Goal: Information Seeking & Learning: Learn about a topic

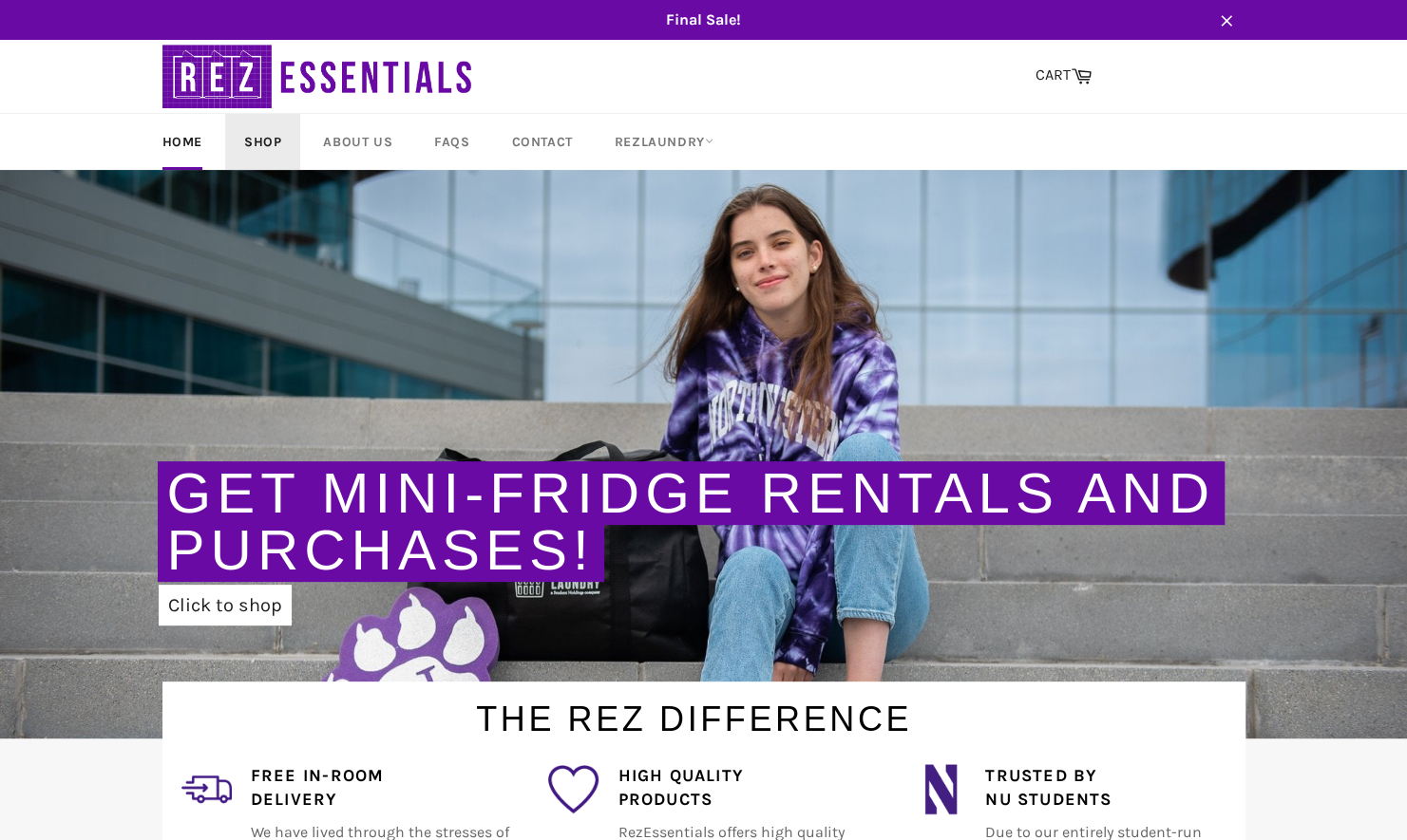
click at [276, 144] on link "Shop" at bounding box center [263, 141] width 75 height 56
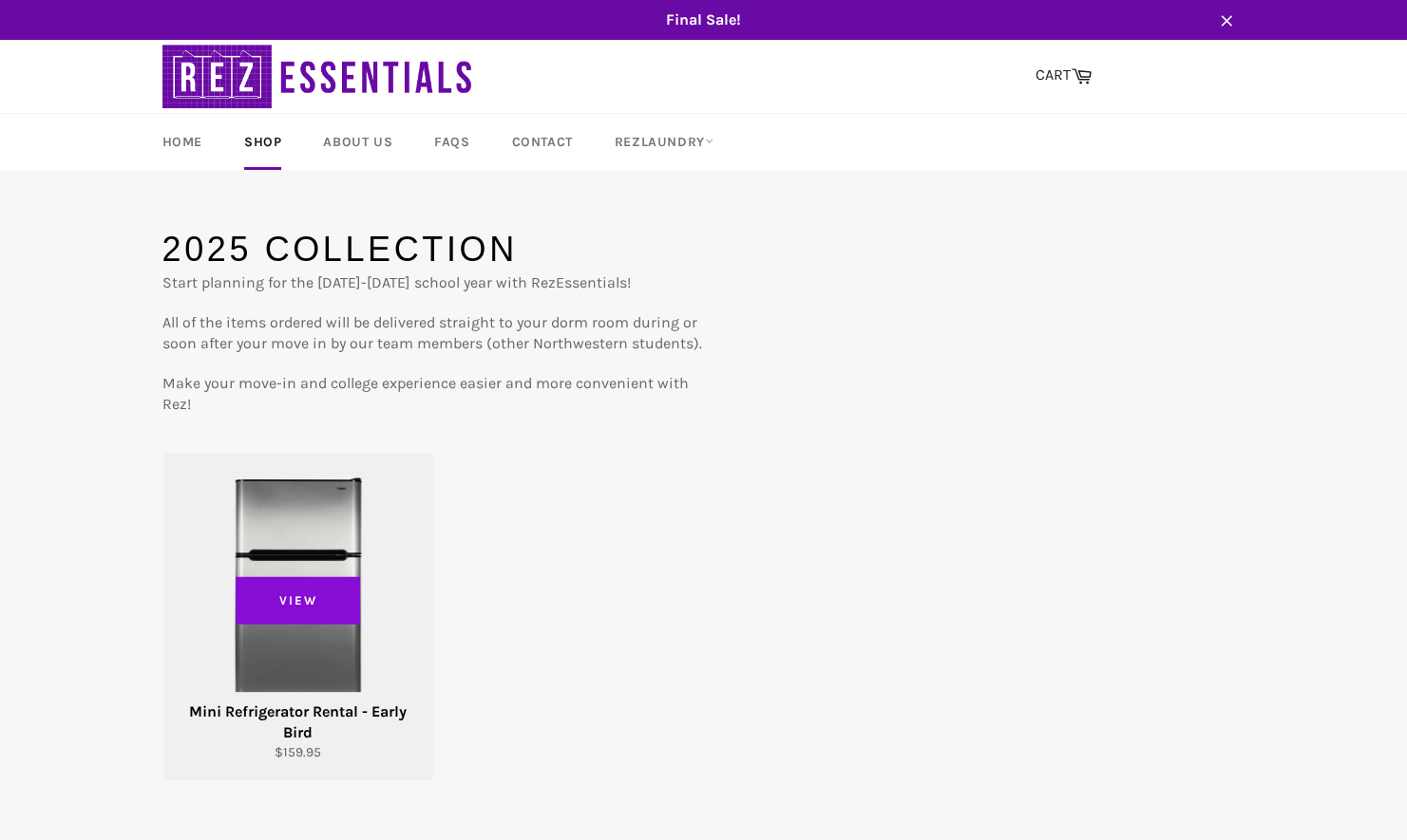
click at [253, 579] on span "View" at bounding box center [298, 601] width 126 height 47
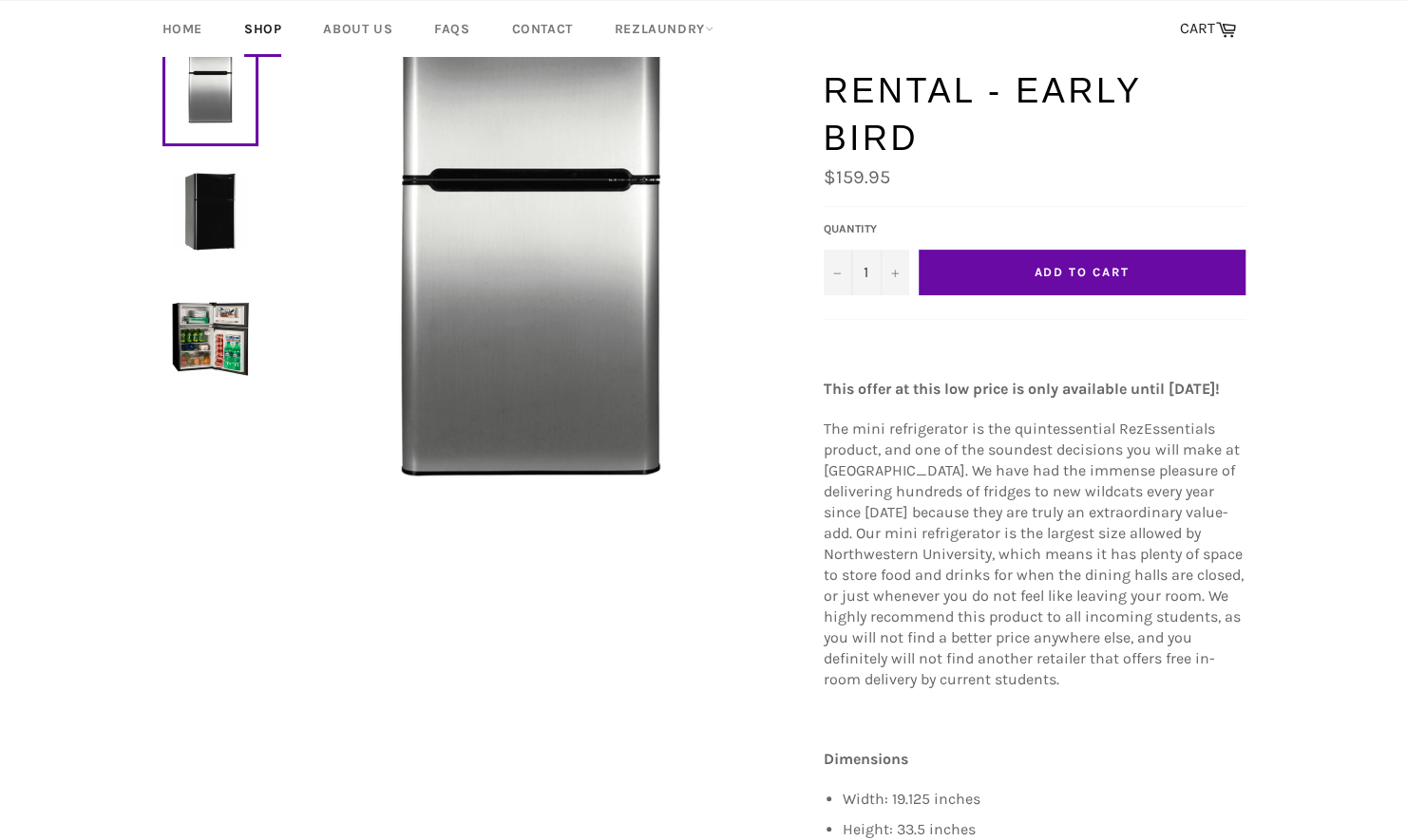
scroll to position [190, 0]
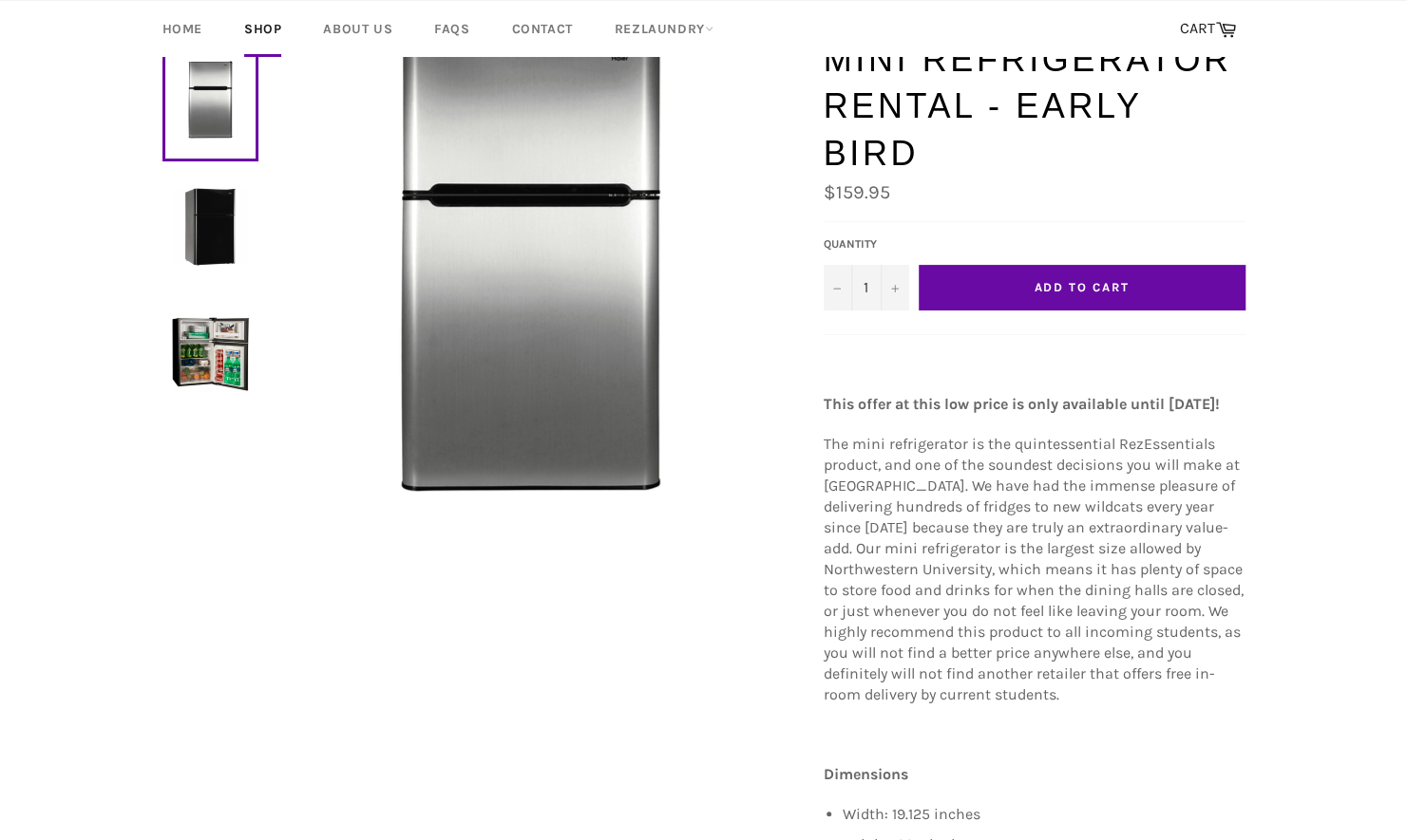
click at [221, 262] on img at bounding box center [211, 226] width 77 height 77
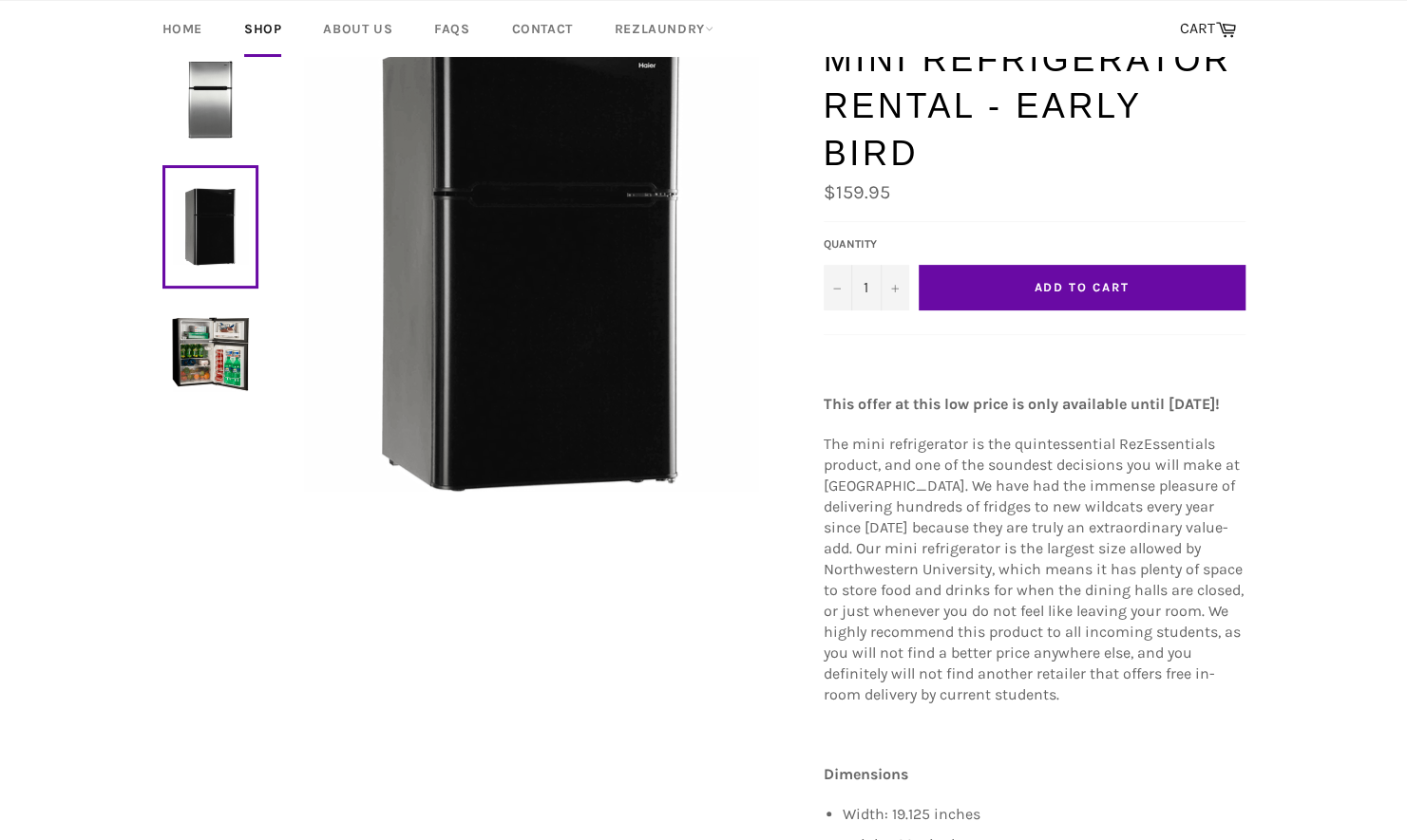
click at [224, 348] on img at bounding box center [211, 354] width 77 height 77
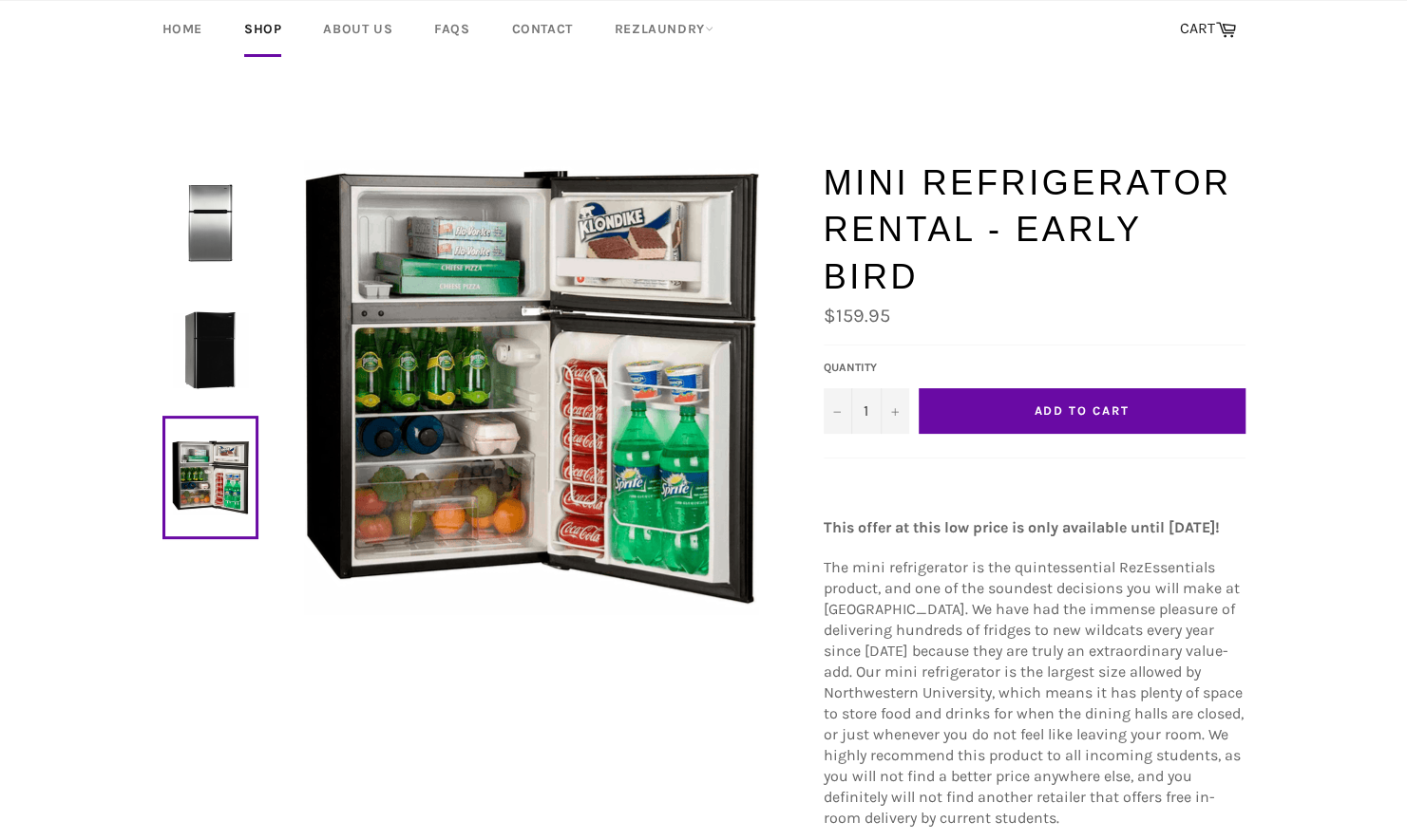
scroll to position [0, 0]
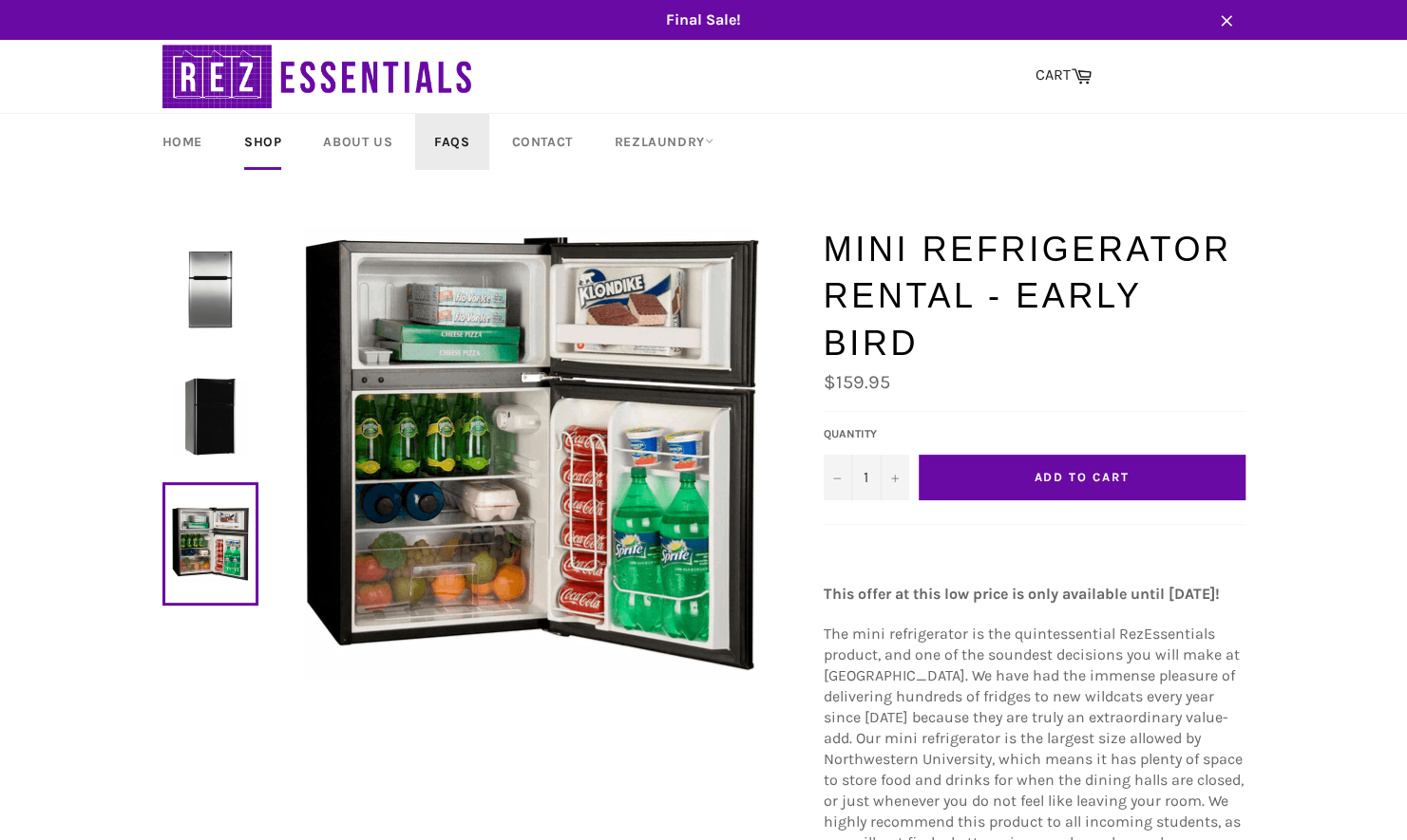
click at [452, 138] on link "FAQs" at bounding box center [452, 141] width 73 height 56
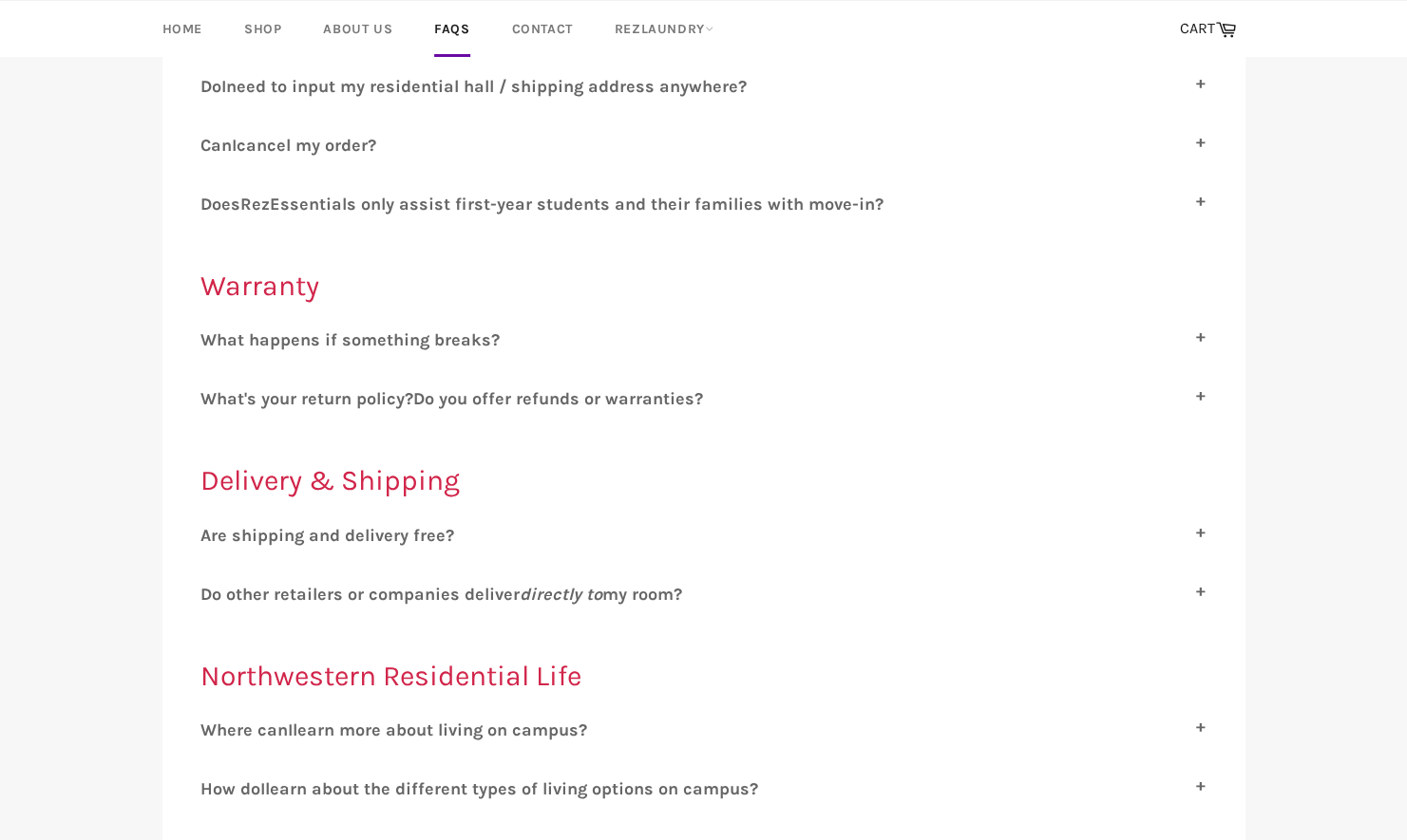
scroll to position [285, 0]
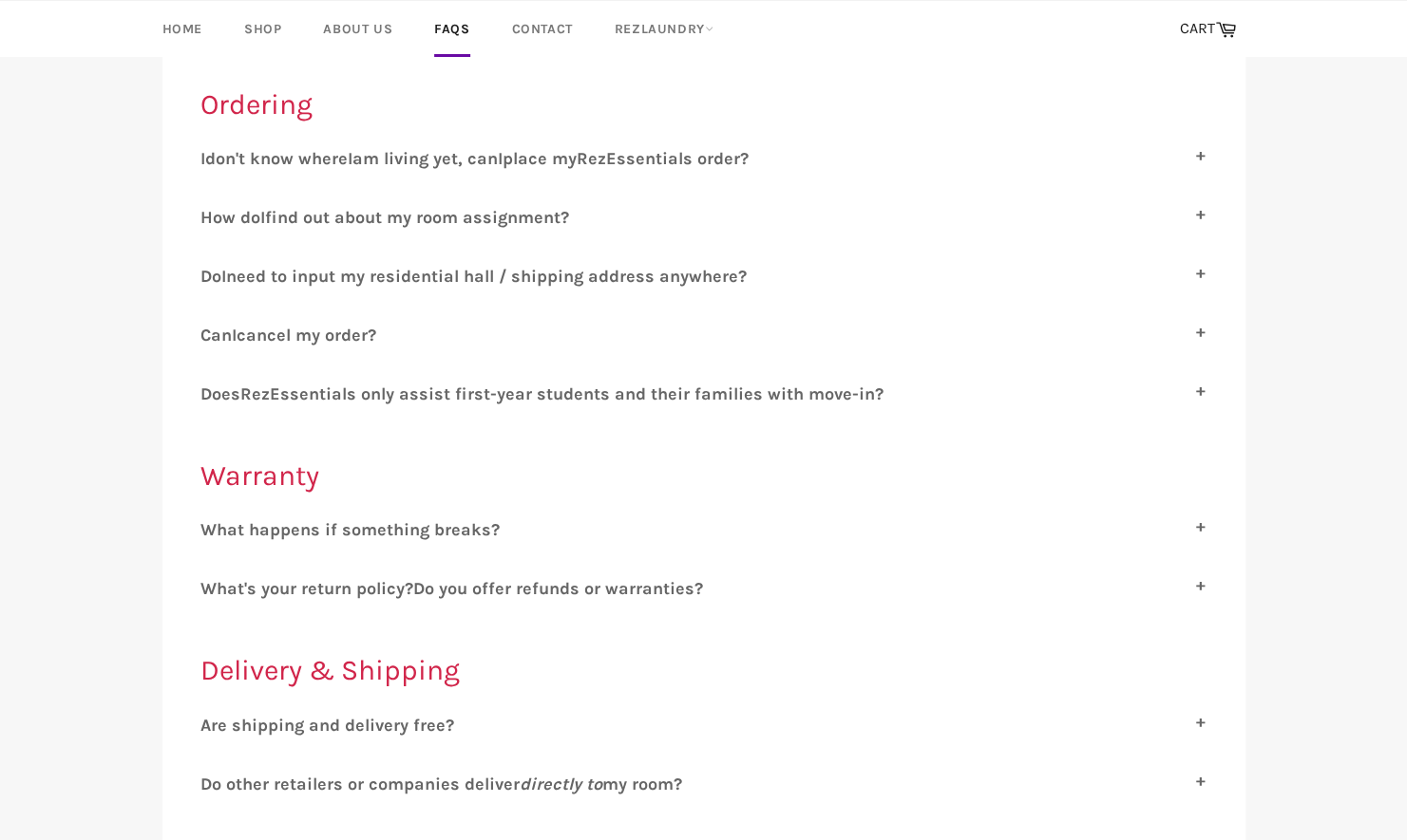
click at [392, 328] on label "C an I cancel my order?" at bounding box center [704, 334] width 1007 height 21
click at [213, 328] on input "C an I cancel my order?" at bounding box center [207, 330] width 12 height 12
checkbox input "true"
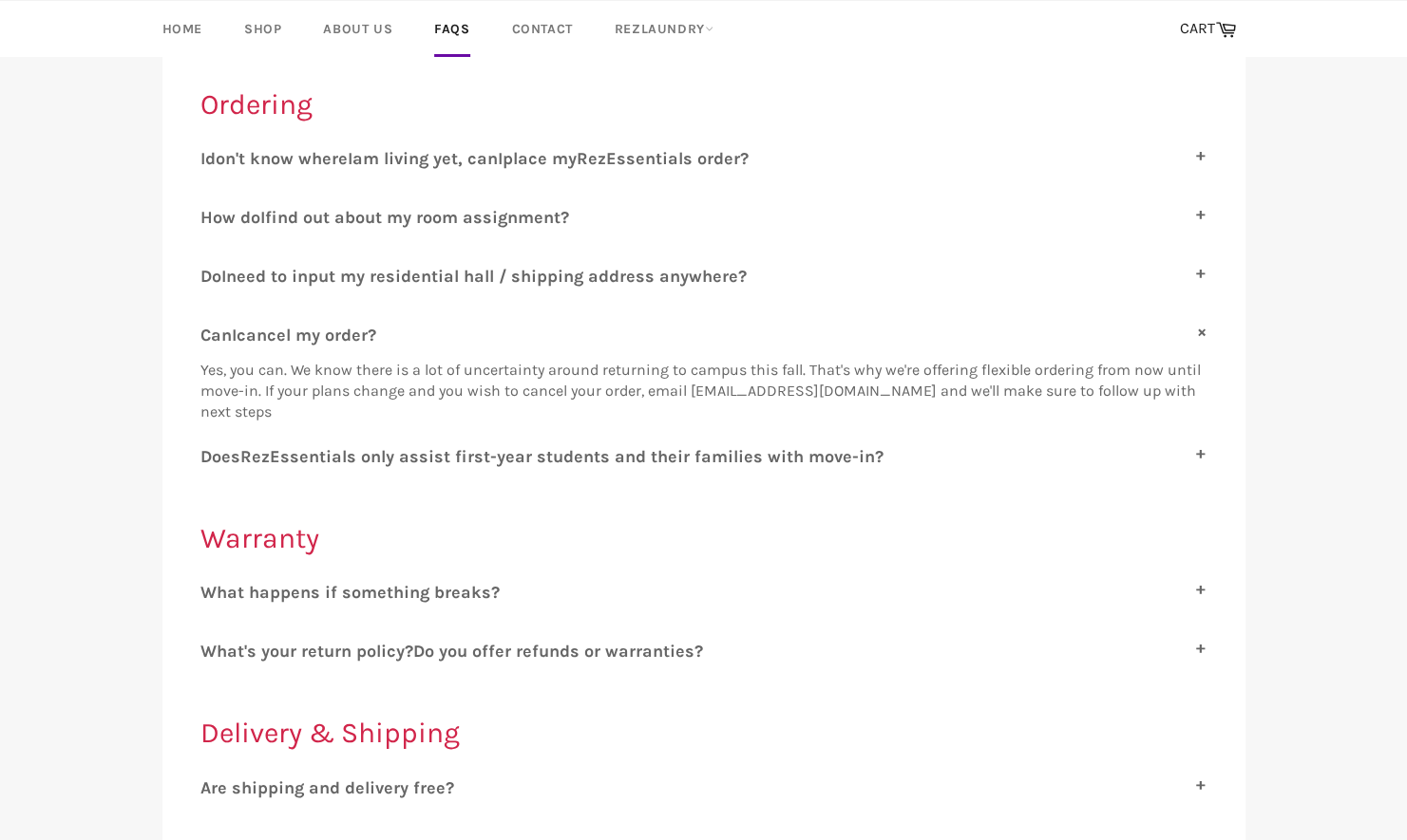
scroll to position [379, 0]
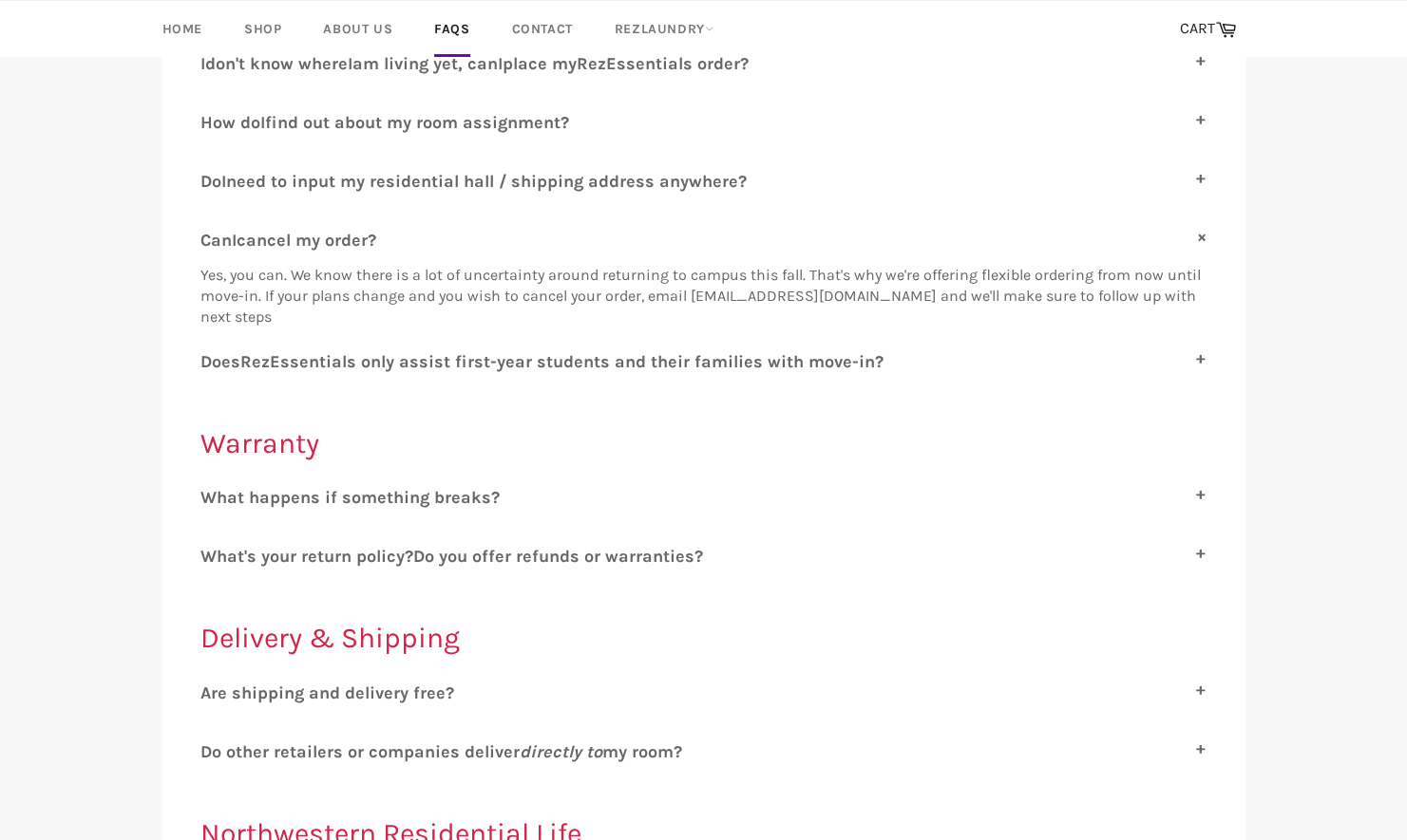
click at [384, 688] on span "re shipping and delivery free?" at bounding box center [332, 693] width 243 height 21
click at [213, 688] on input "A re shipping and delivery free?" at bounding box center [207, 689] width 12 height 12
checkbox input "true"
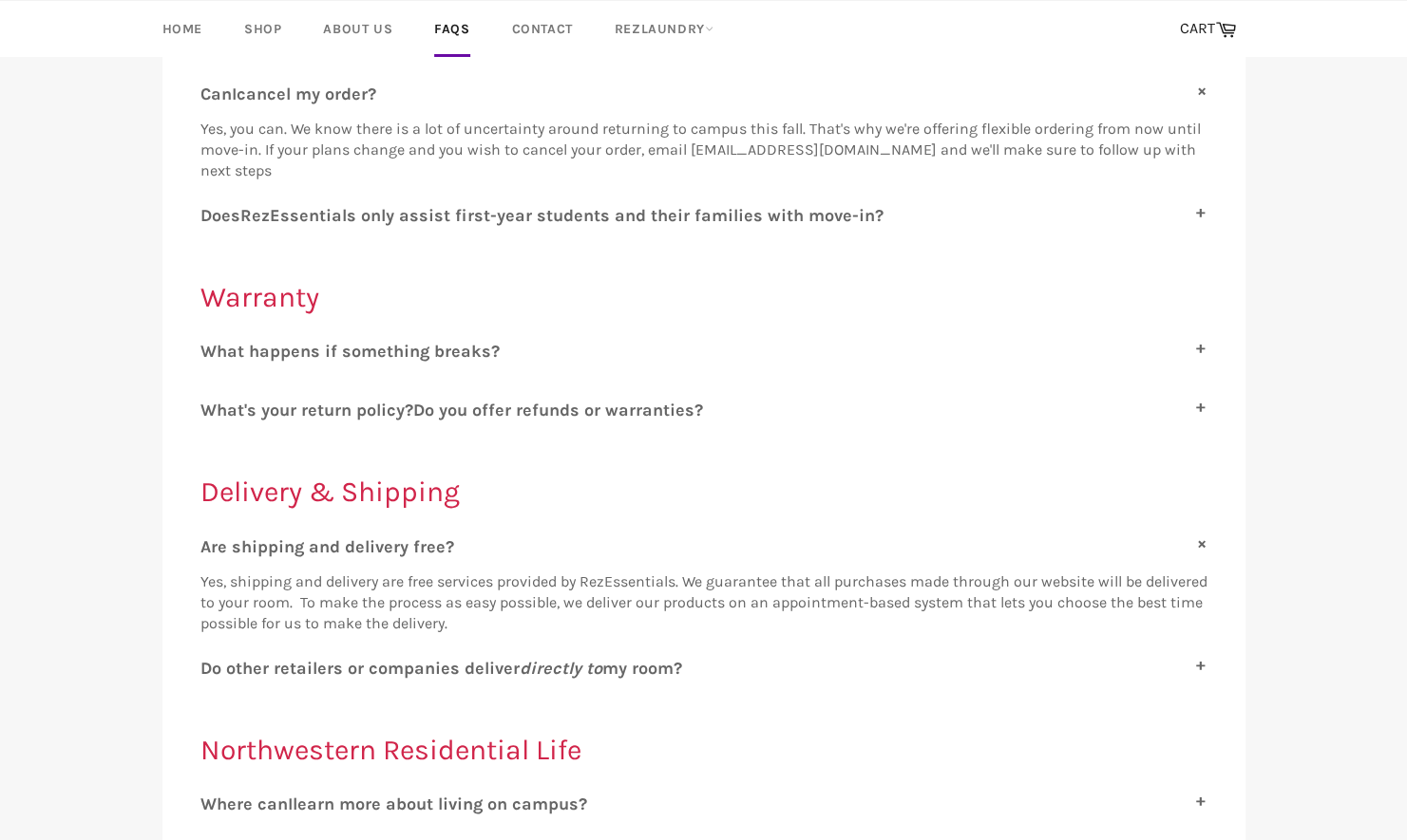
scroll to position [569, 0]
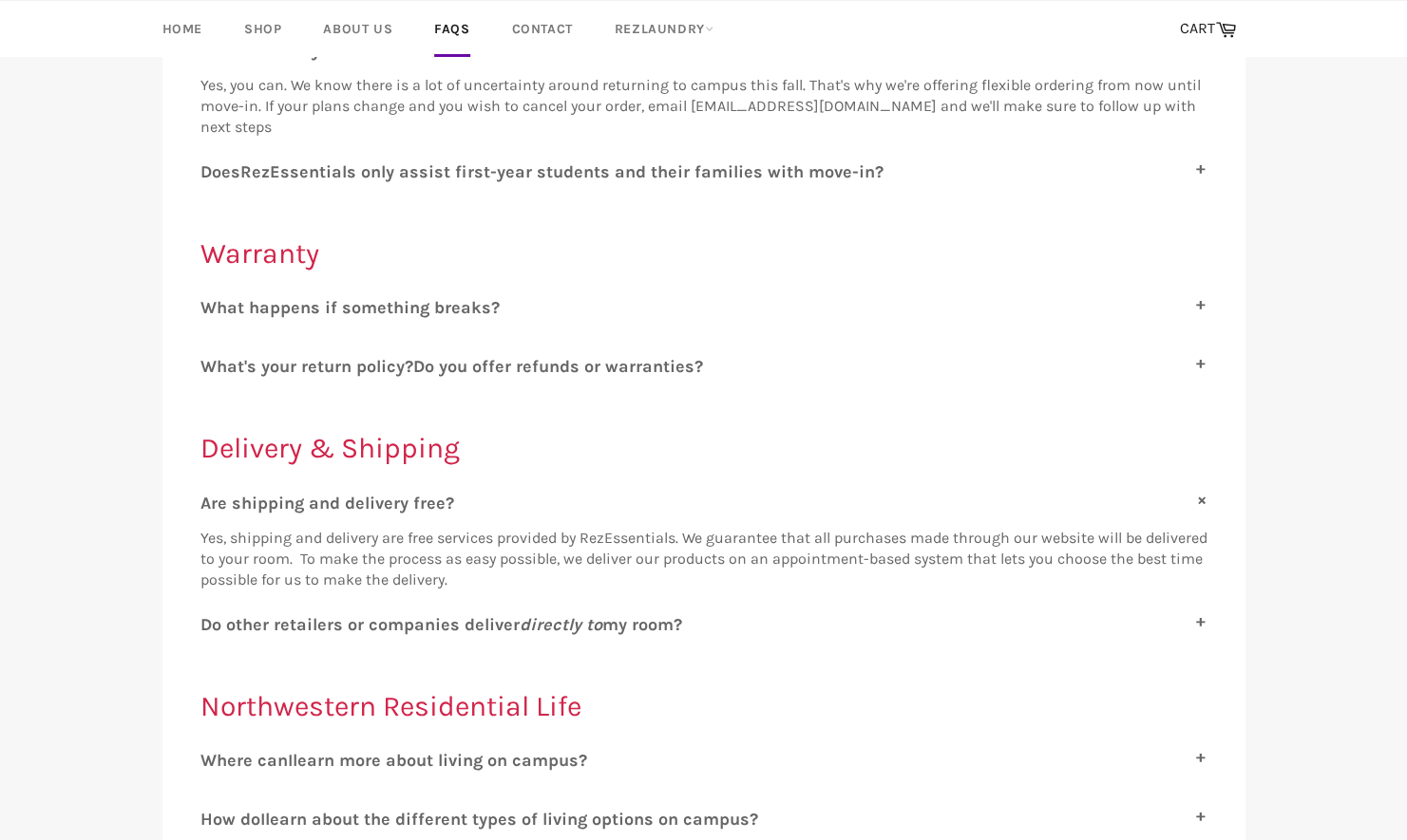
click at [559, 628] on icon "directly to" at bounding box center [561, 624] width 83 height 21
click at [213, 627] on input "D o other retailers or companies deliver directly to my room?" at bounding box center [207, 620] width 12 height 12
checkbox input "true"
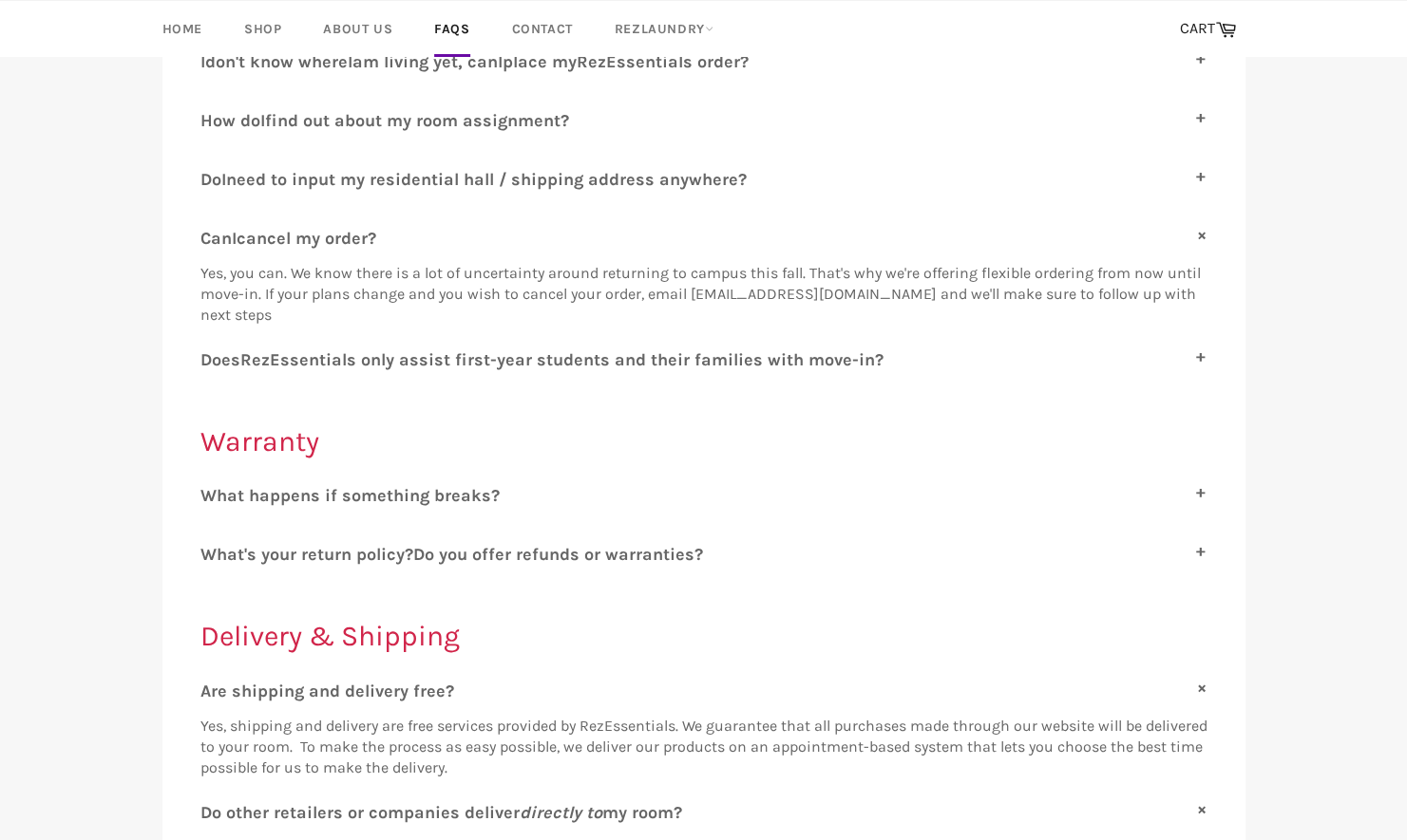
scroll to position [379, 0]
click at [504, 552] on span "o you offer refunds or warranties?" at bounding box center [563, 555] width 278 height 21
click at [213, 552] on input "W hat's your return policy? D o you offer refunds or warranties?" at bounding box center [207, 551] width 12 height 12
checkbox input "true"
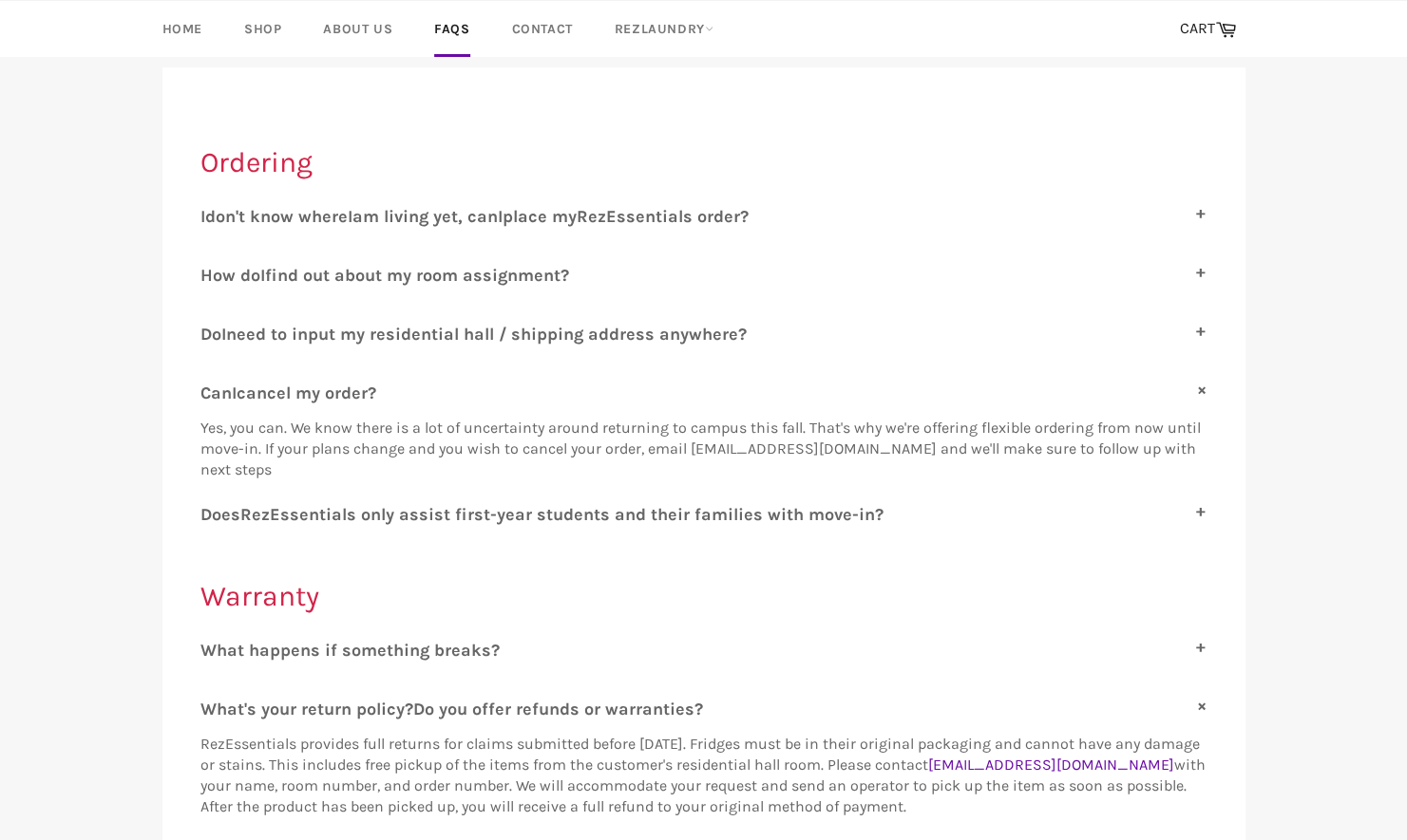
scroll to position [190, 0]
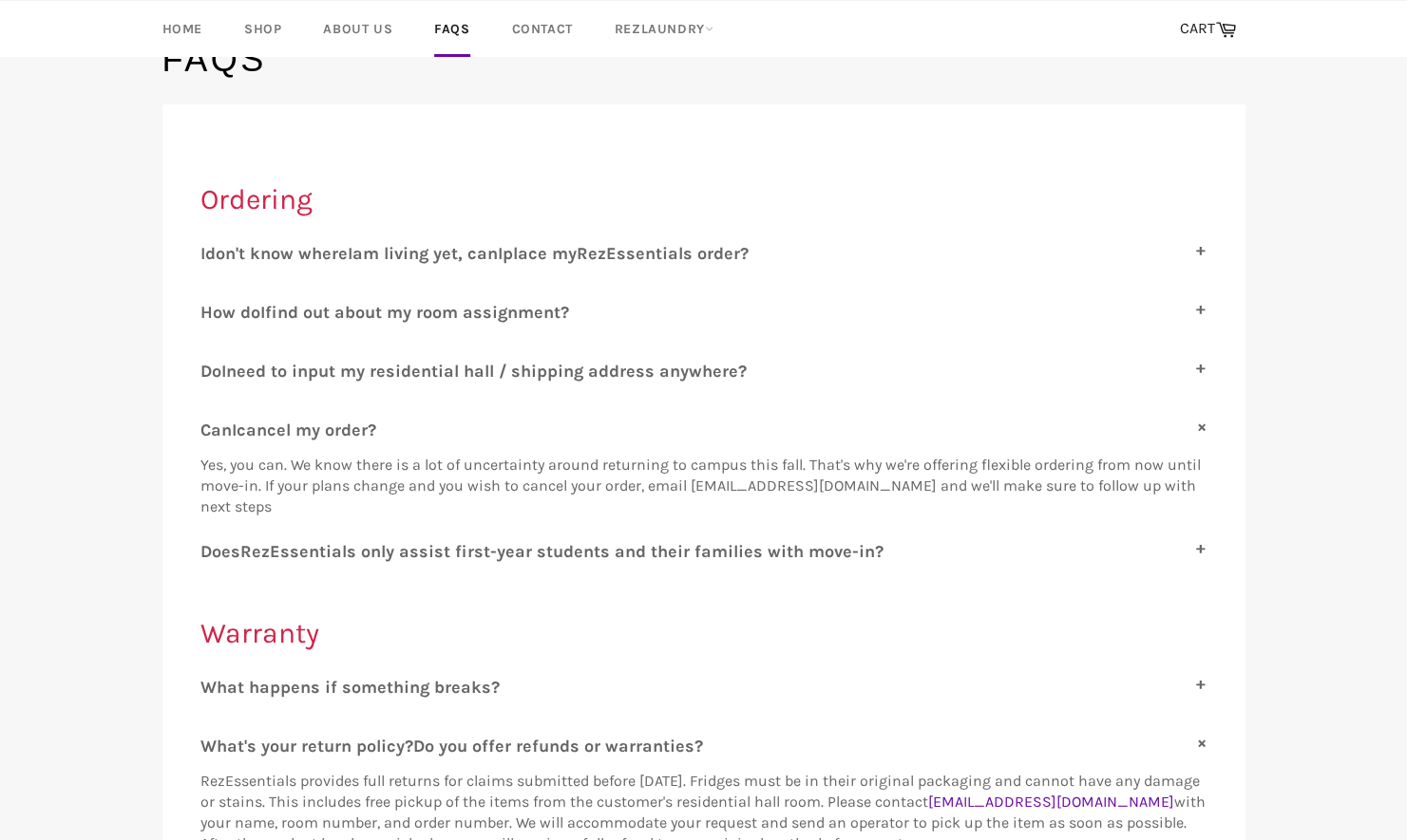
click at [495, 552] on span "ssentials only assist first-year students and their families with move-in?" at bounding box center [581, 550] width 603 height 21
click at [213, 552] on input "D oes R ez E ssentials only assist first-year students and their families with …" at bounding box center [207, 546] width 12 height 12
checkbox input "true"
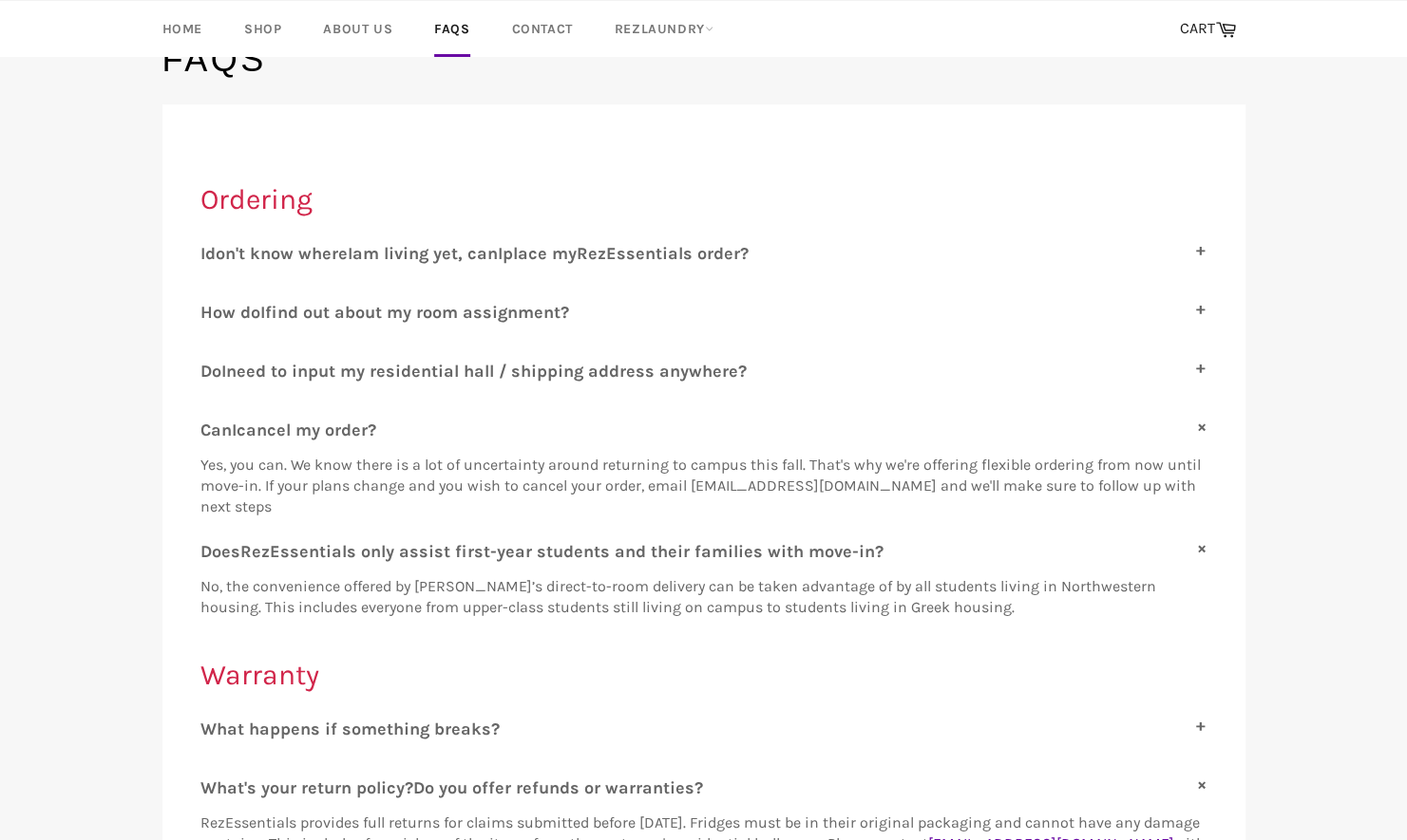
click at [430, 257] on span "am living yet, can" at bounding box center [424, 253] width 145 height 21
click at [213, 255] on input "I don't know where I am living yet, can I place my R ez E ssentials order?" at bounding box center [207, 249] width 12 height 12
checkbox input "true"
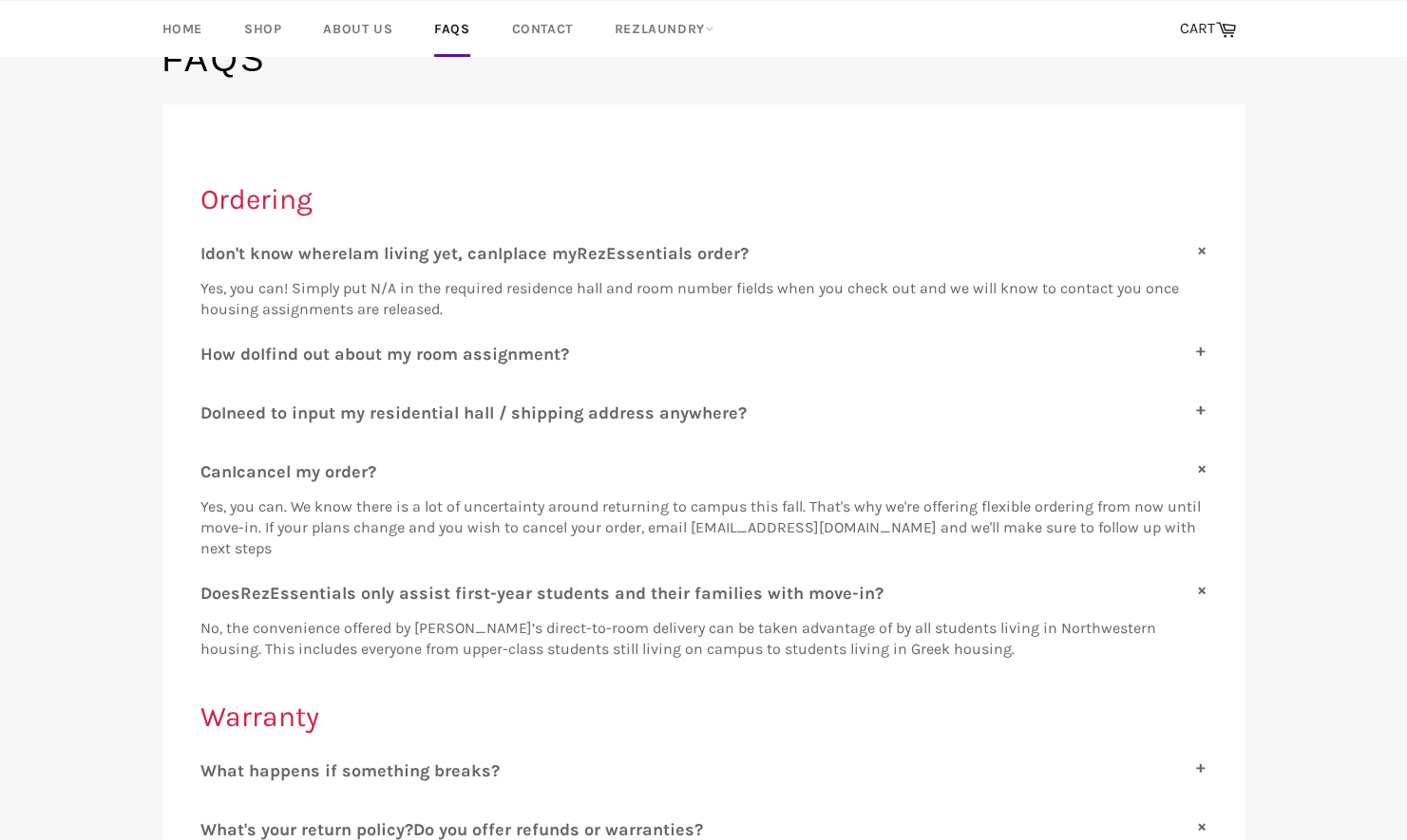
click at [410, 351] on span "find out about my room assignment?" at bounding box center [416, 354] width 304 height 21
click at [213, 351] on input "H ow do I find out about my room assignment?" at bounding box center [207, 350] width 12 height 12
checkbox input "true"
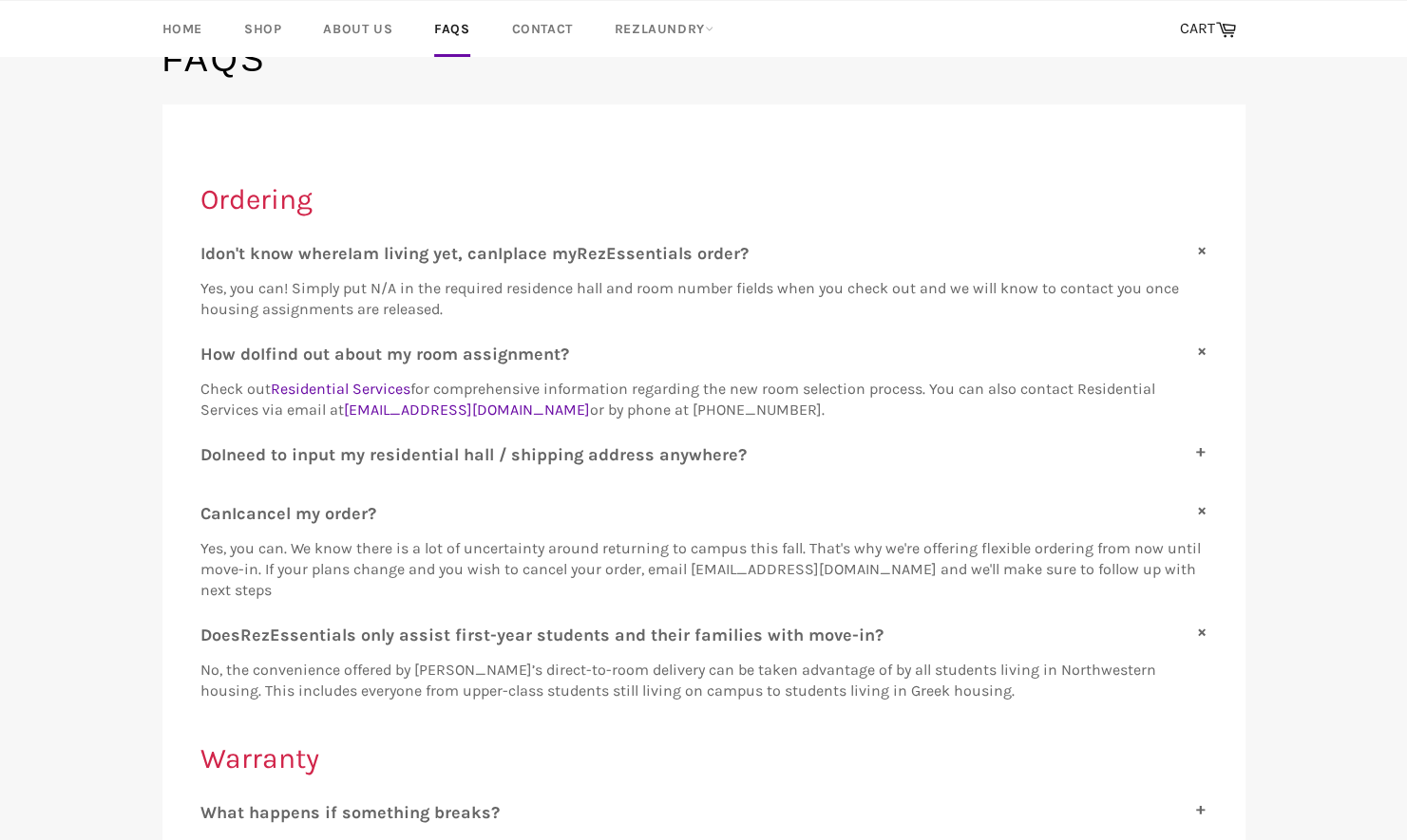
click at [395, 456] on span "need to input my residential hall / shipping address anywhere?" at bounding box center [486, 455] width 520 height 21
click at [213, 456] on input "D o I need to input my residential hall / shipping address anywhere?" at bounding box center [207, 451] width 12 height 12
checkbox input "true"
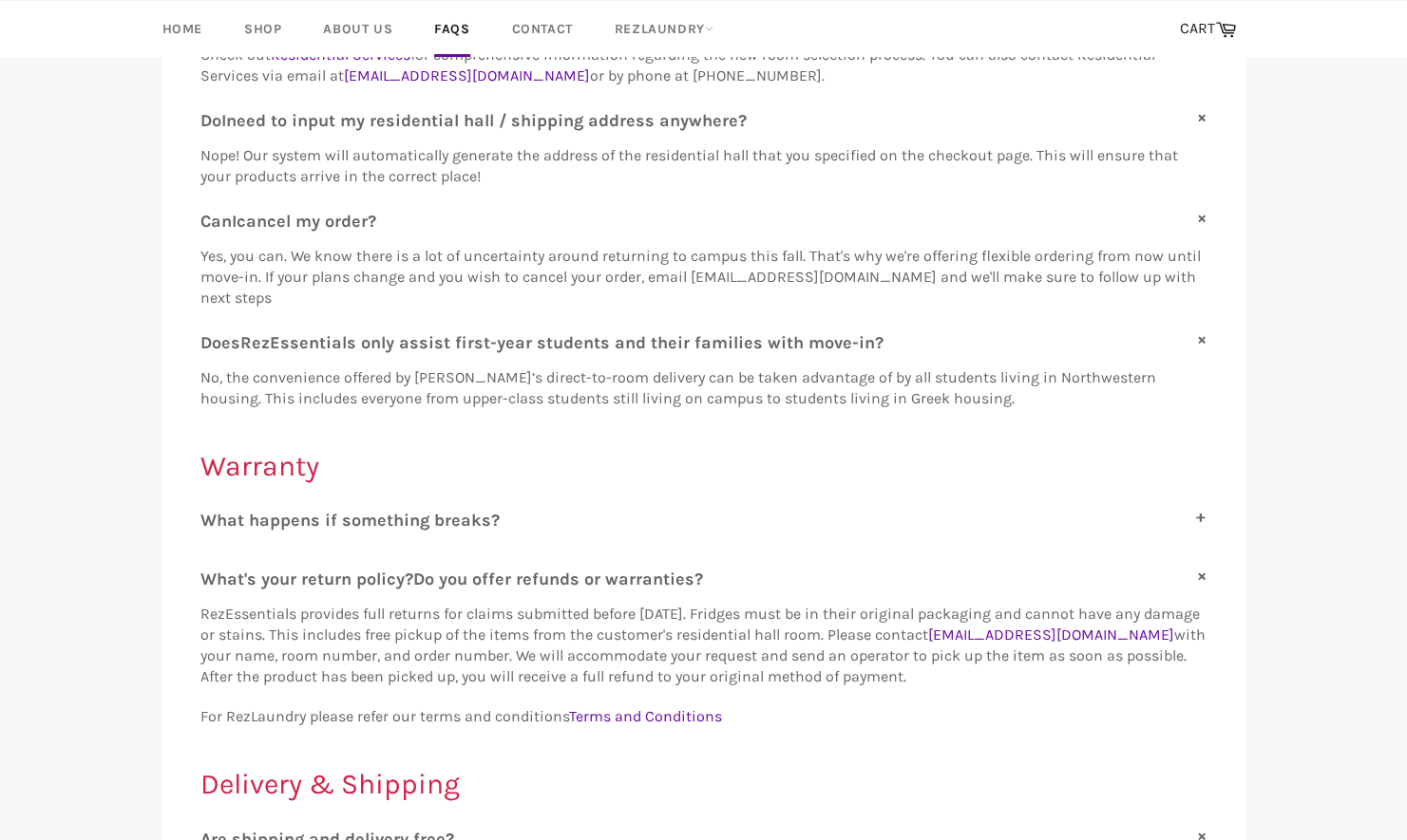
scroll to position [569, 0]
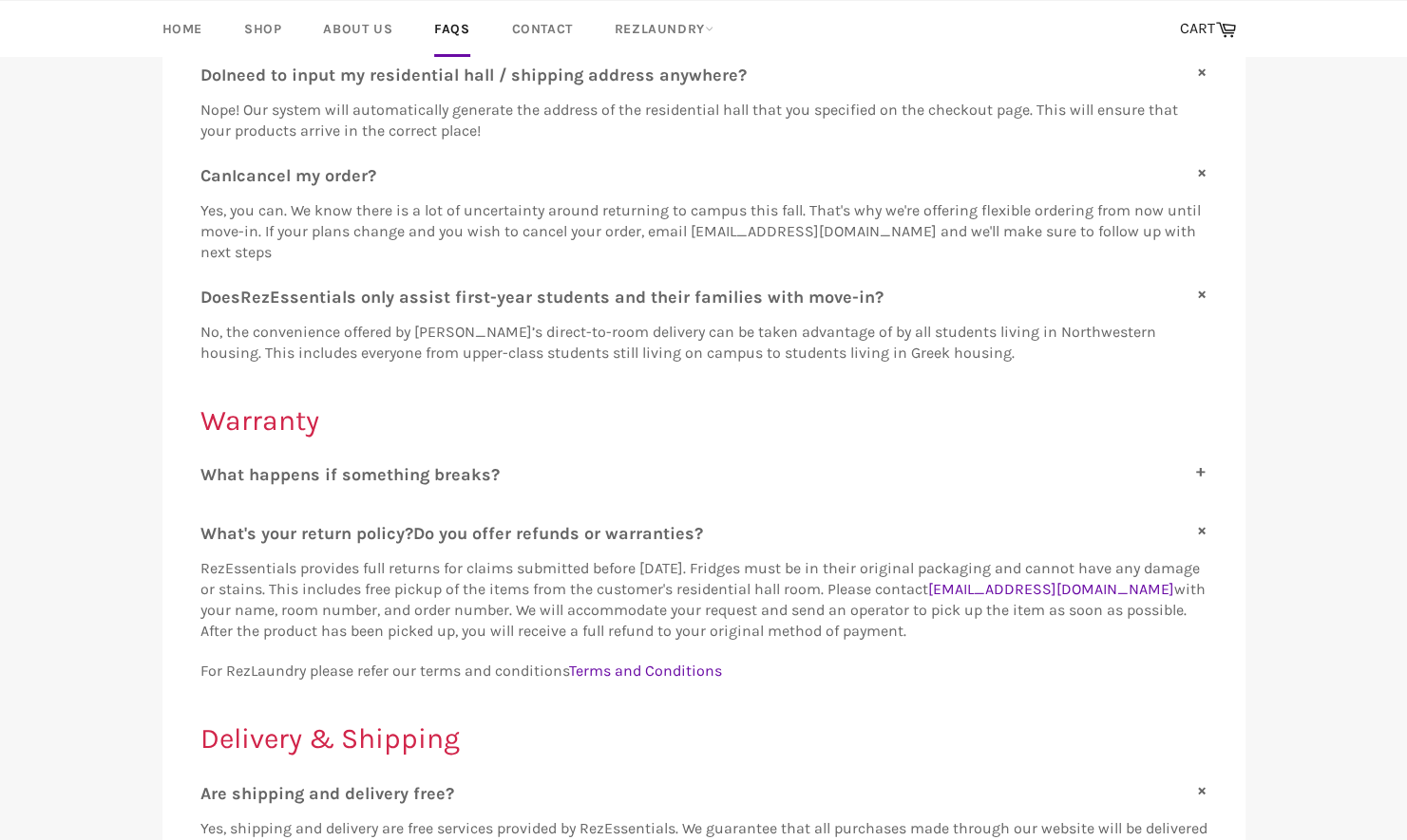
click at [393, 467] on span "hat happens if something breaks?" at bounding box center [358, 474] width 283 height 21
click at [213, 467] on input "W hat happens if something breaks?" at bounding box center [207, 470] width 12 height 12
checkbox input "true"
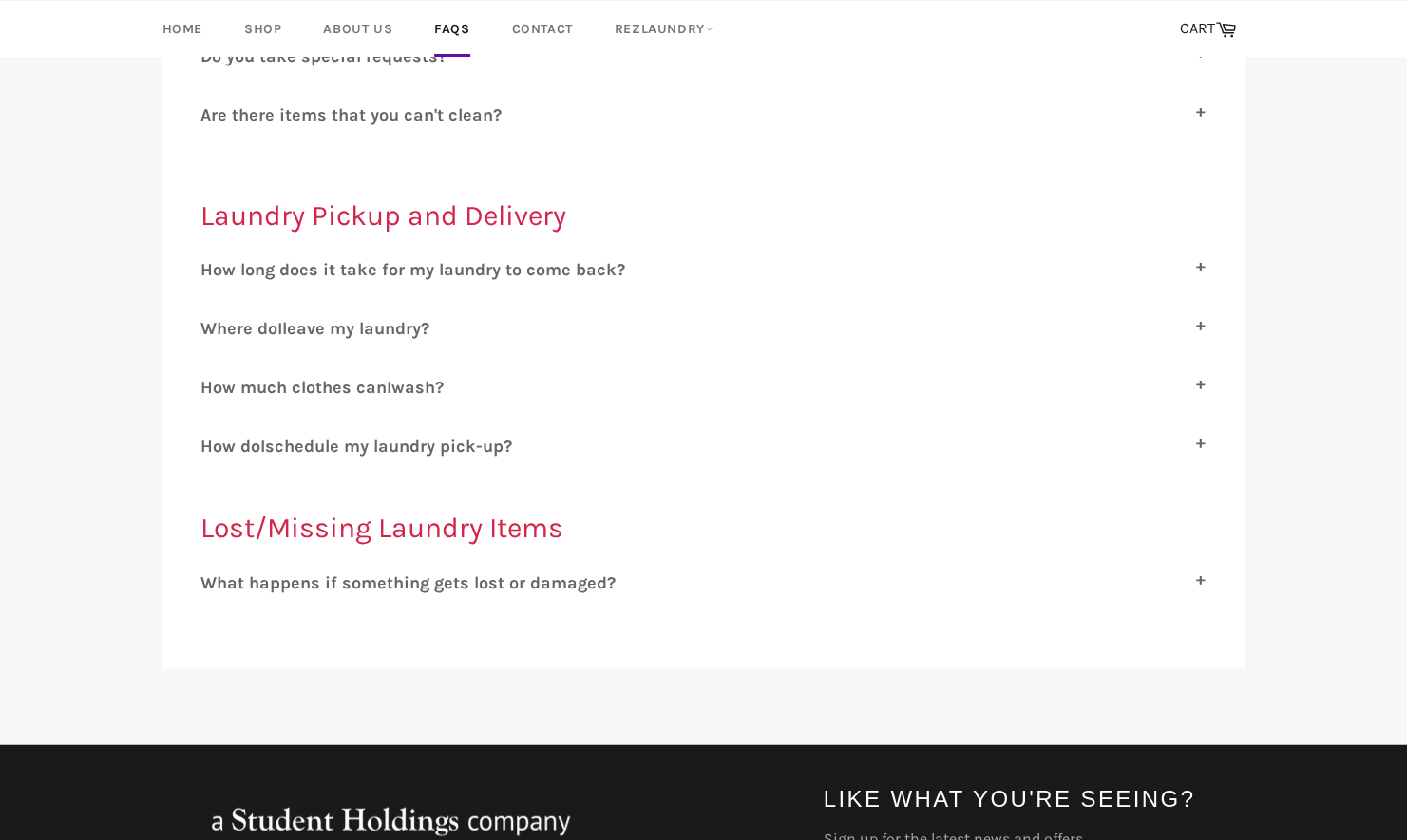
scroll to position [2472, 0]
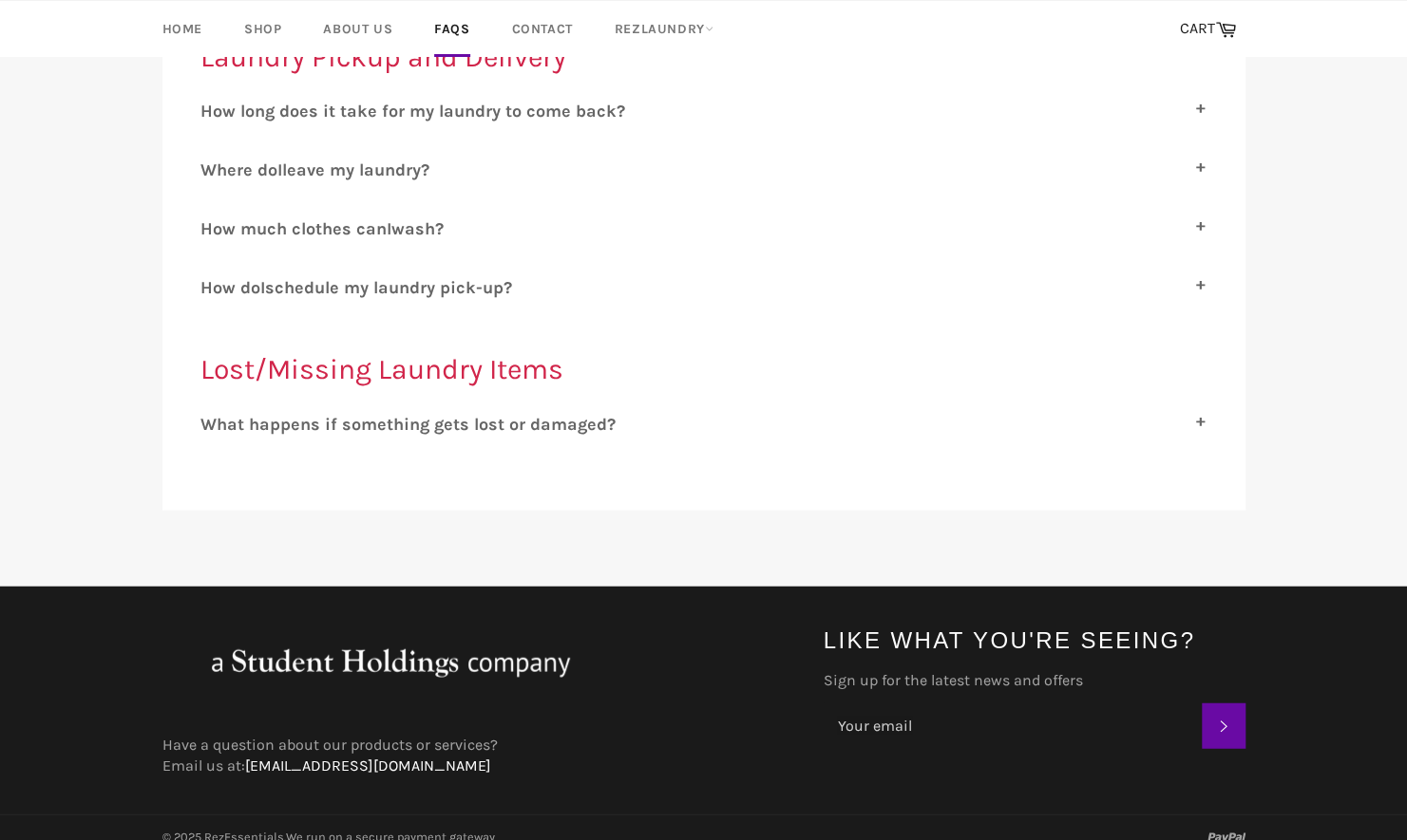
click at [247, 757] on link "[EMAIL_ADDRESS][DOMAIN_NAME]" at bounding box center [368, 766] width 246 height 18
drag, startPoint x: 245, startPoint y: 748, endPoint x: 500, endPoint y: 751, distance: 255.0
click at [500, 751] on div "Have a question about our products or services? Email us at: rezessentials@stud…" at bounding box center [474, 755] width 661 height 42
drag, startPoint x: 500, startPoint y: 751, endPoint x: 480, endPoint y: 747, distance: 20.4
copy link "[EMAIL_ADDRESS][DOMAIN_NAME]"
